Goal: Task Accomplishment & Management: Manage account settings

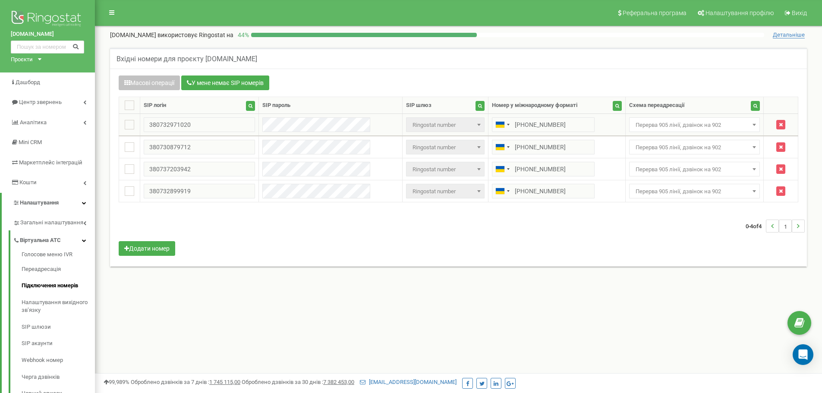
click at [685, 125] on span "Перерва 905 лінії, дзвінок на 902" at bounding box center [694, 125] width 125 height 12
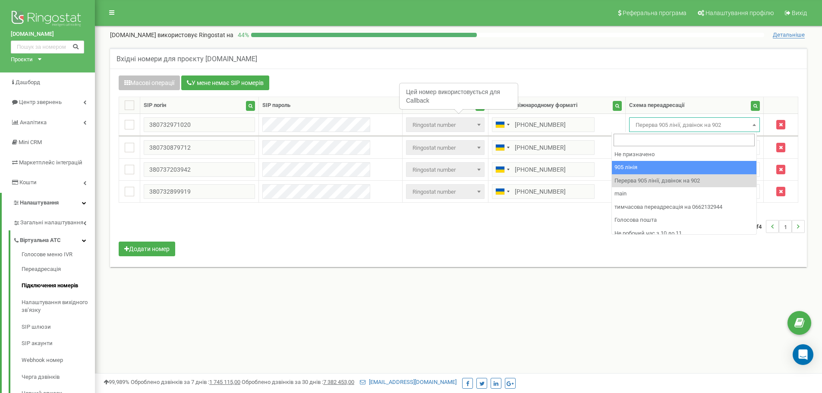
drag, startPoint x: 684, startPoint y: 166, endPoint x: 676, endPoint y: 158, distance: 11.3
select select "173559"
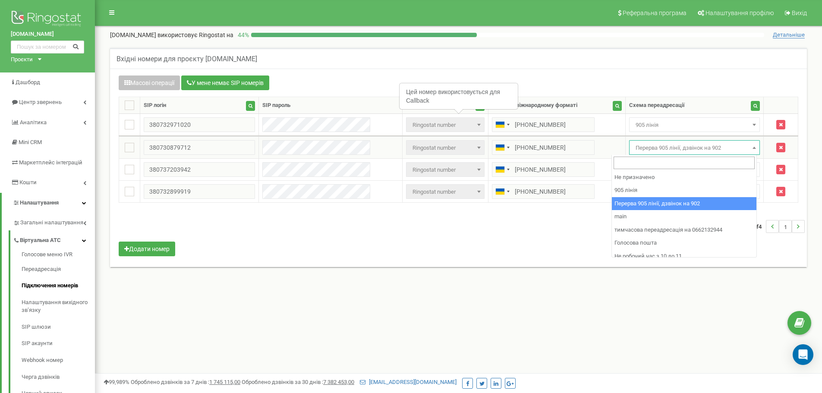
click at [668, 148] on span "Перерва 905 лінії, дзвінок на 902" at bounding box center [694, 148] width 125 height 12
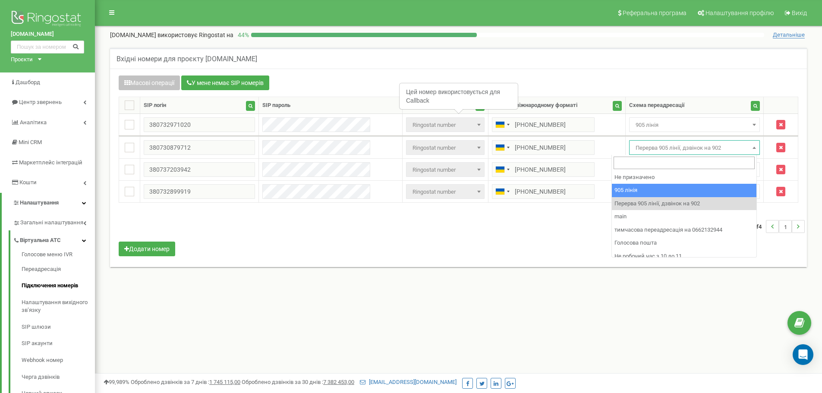
select select "173559"
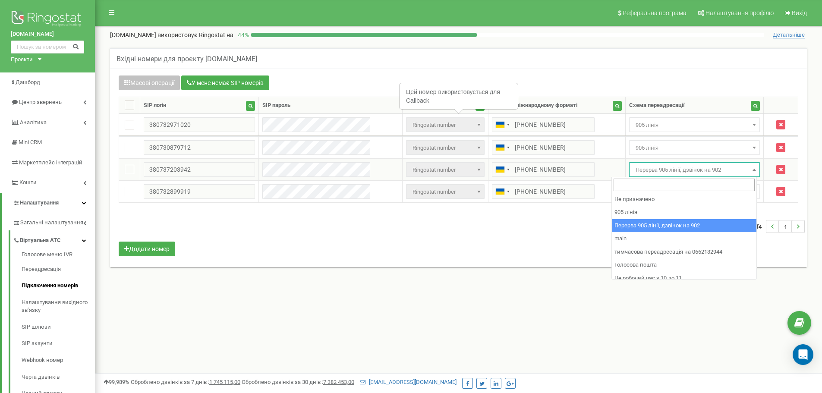
click at [679, 171] on span "Перерва 905 лінії, дзвінок на 902" at bounding box center [694, 170] width 125 height 12
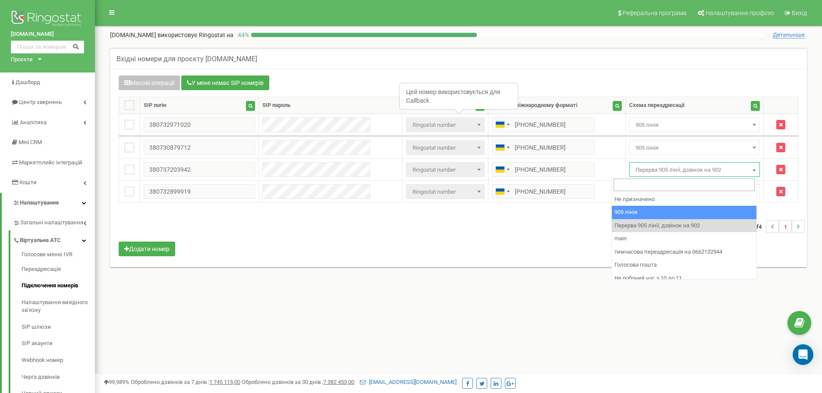
select select "173559"
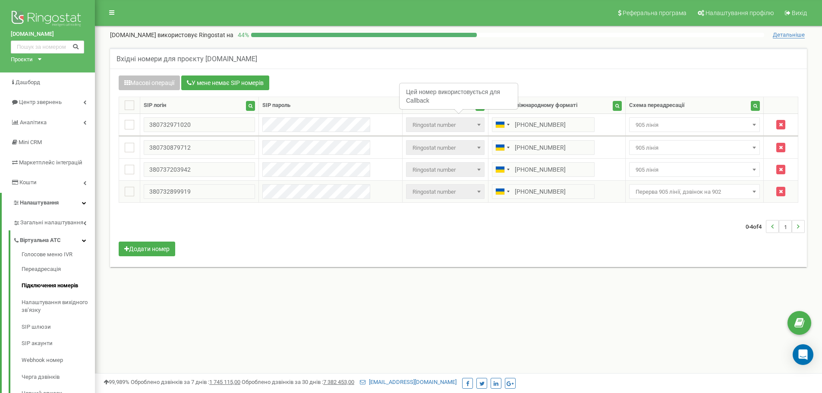
click at [677, 183] on td "Не призначено 905 лінія Перерва 905 лінії, дзвінок на 902 main тимчасова переад…" at bounding box center [695, 192] width 139 height 22
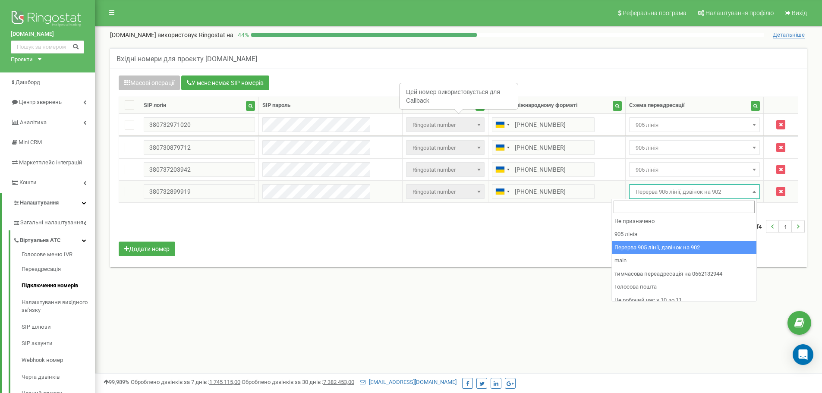
click at [681, 195] on span "Перерва 905 лінії, дзвінок на 902" at bounding box center [694, 192] width 125 height 12
drag, startPoint x: 702, startPoint y: 241, endPoint x: 699, endPoint y: 239, distance: 4.4
click at [662, 198] on span "Перерва 905 лінії, дзвінок на 902" at bounding box center [694, 191] width 131 height 15
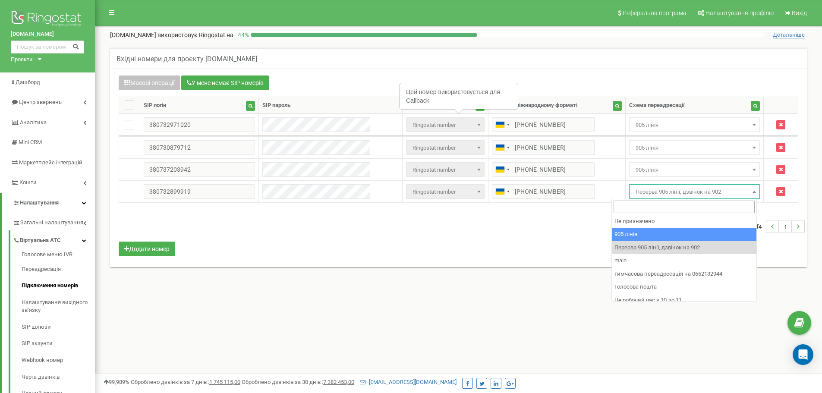
drag, startPoint x: 680, startPoint y: 240, endPoint x: 677, endPoint y: 236, distance: 4.7
select select "173559"
